Goal: Find specific page/section: Find specific page/section

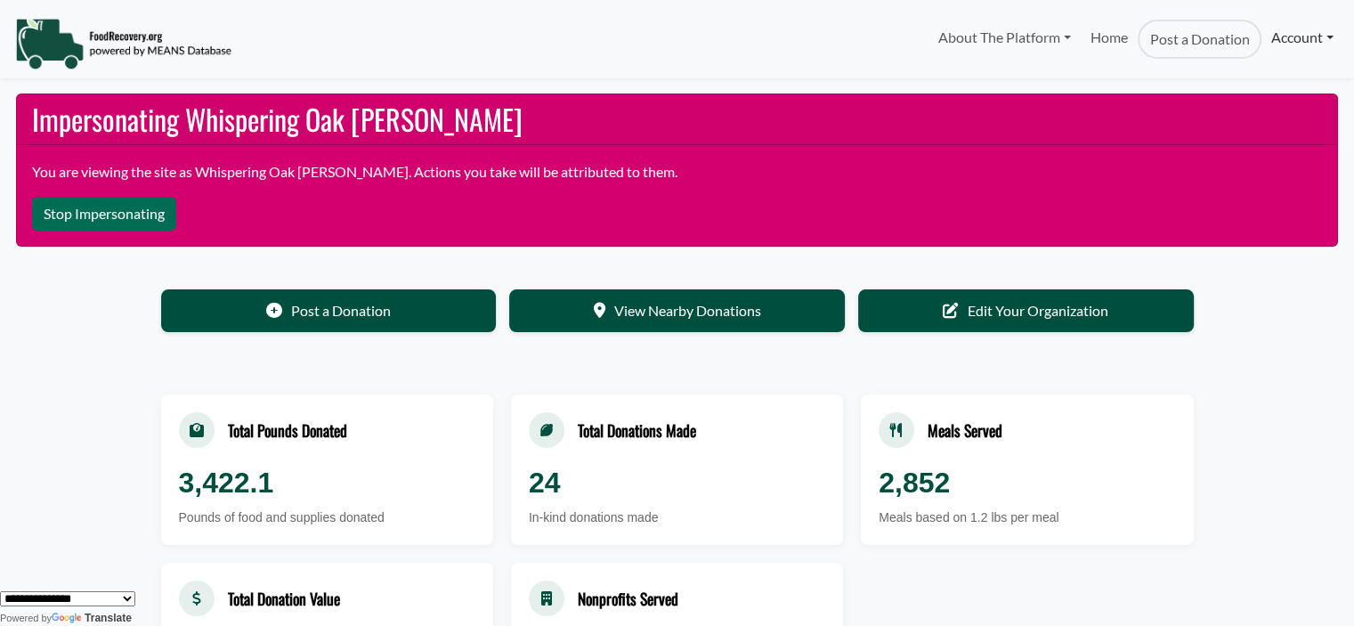
click at [1284, 37] on link "Account" at bounding box center [1303, 38] width 82 height 36
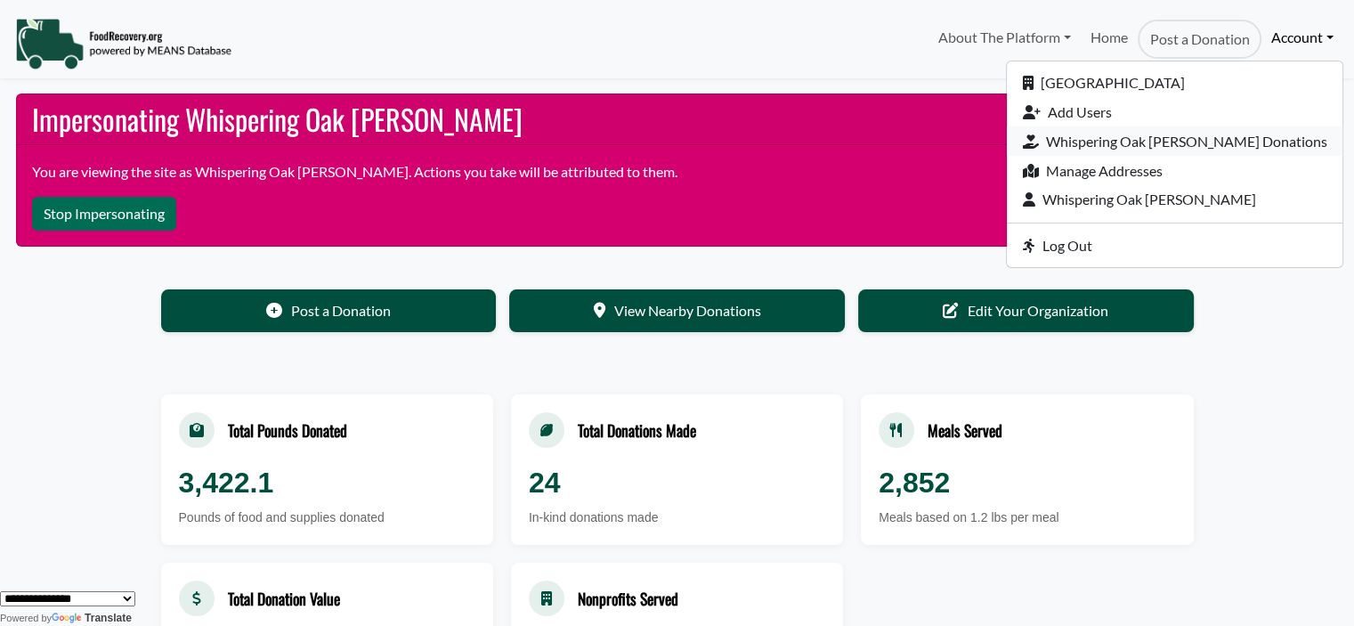
click at [1122, 144] on link "Whispering Oak [PERSON_NAME] Donations" at bounding box center [1175, 140] width 336 height 29
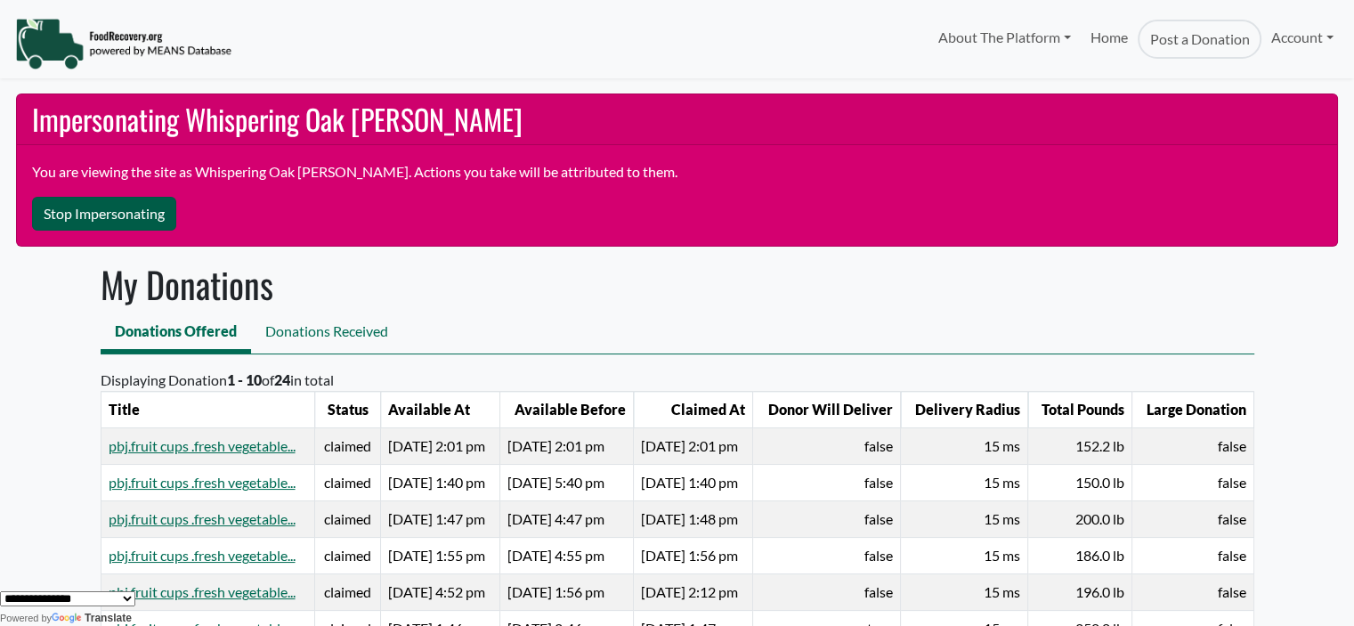
click at [75, 215] on button "Stop Impersonating" at bounding box center [104, 214] width 144 height 34
